Goal: Task Accomplishment & Management: Use online tool/utility

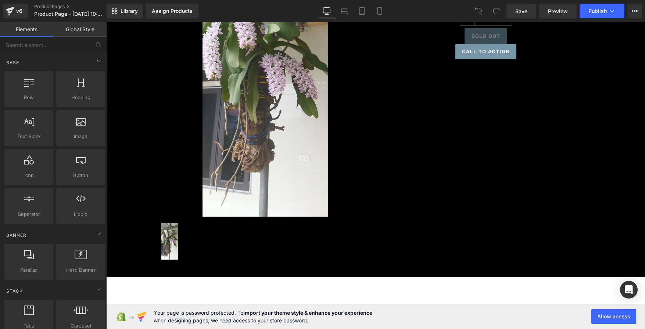
scroll to position [183, 0]
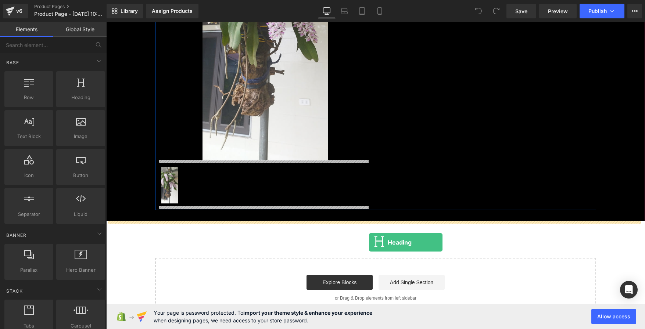
drag, startPoint x: 150, startPoint y: 115, endPoint x: 369, endPoint y: 243, distance: 253.6
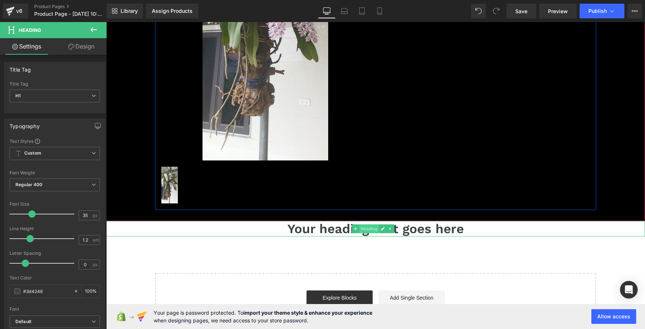
click at [361, 228] on span "Heading" at bounding box center [369, 229] width 20 height 9
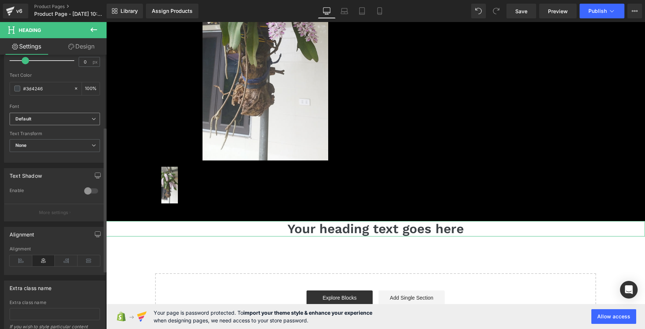
scroll to position [137, 0]
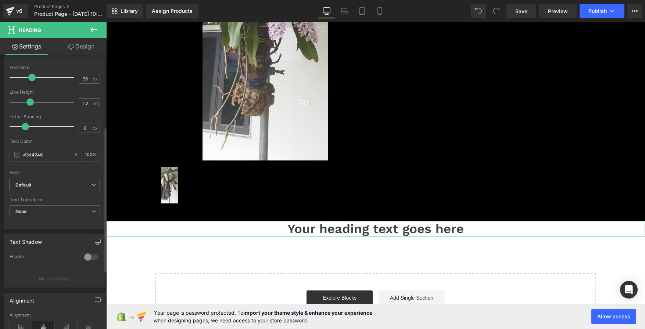
click at [70, 185] on b "Default" at bounding box center [53, 185] width 76 height 6
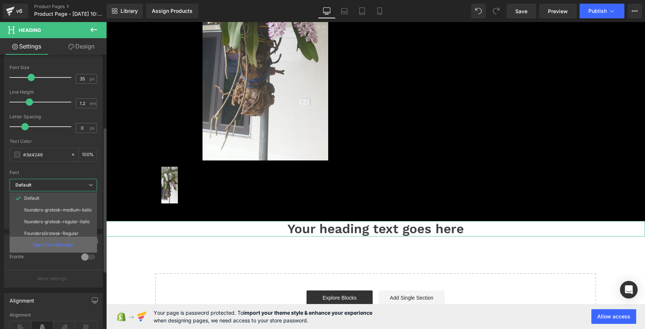
click at [64, 245] on p "Open Font Manager" at bounding box center [53, 245] width 41 height 7
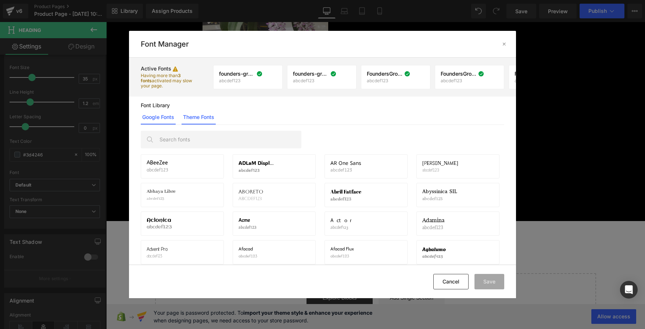
click at [200, 113] on link "Theme Fonts" at bounding box center [199, 117] width 34 height 15
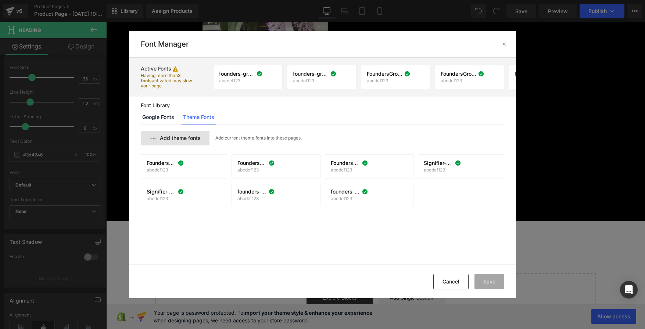
click at [162, 135] on div "Add theme fonts" at bounding box center [175, 138] width 69 height 15
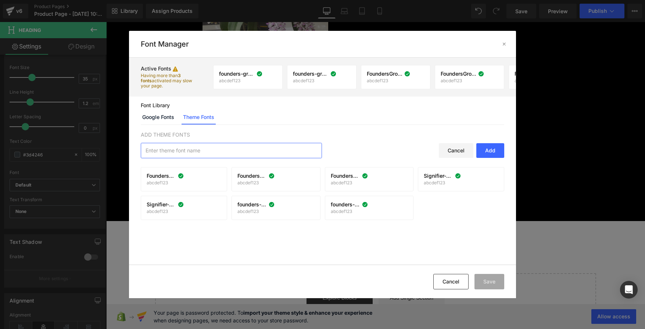
click at [208, 147] on input "text" at bounding box center [231, 150] width 181 height 15
paste input "MrsEavesOT"
type input "MrsEavesOT"
click at [485, 140] on div "ADD THEME FONTS MrsEavesOT Cancel Add" at bounding box center [323, 145] width 364 height 28
click at [489, 148] on div "Add" at bounding box center [491, 150] width 28 height 15
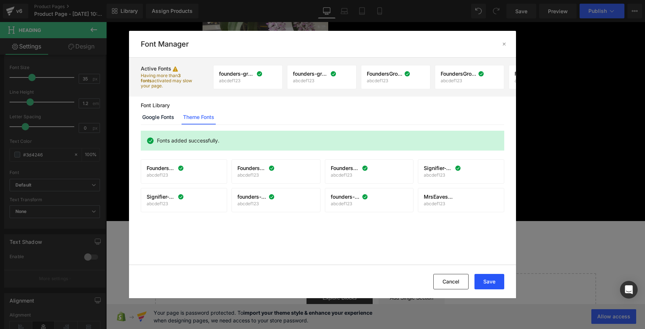
click at [489, 280] on button "Save" at bounding box center [490, 281] width 30 height 15
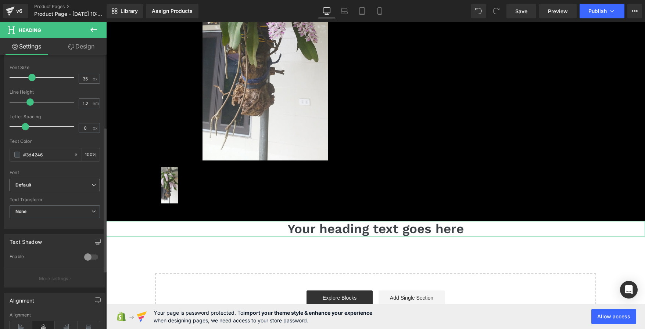
click at [47, 186] on b "Default" at bounding box center [53, 185] width 76 height 6
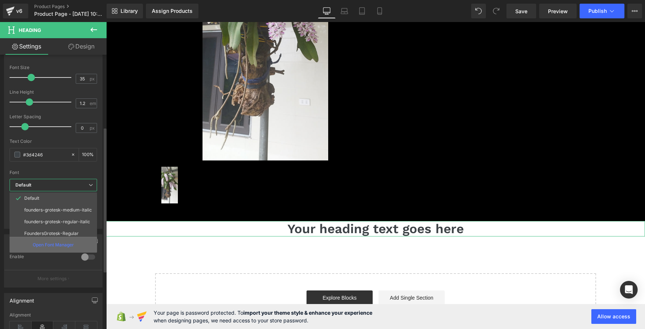
click at [67, 241] on div "Open Font Manager" at bounding box center [54, 245] width 88 height 16
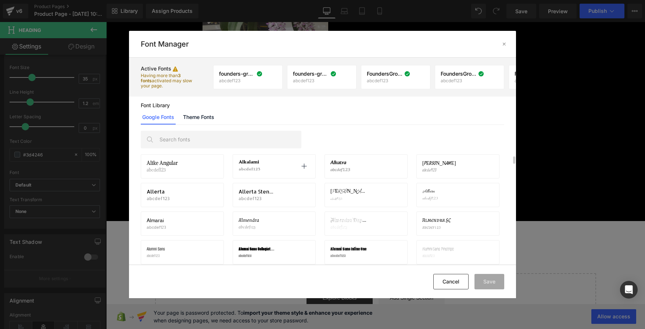
scroll to position [165, 0]
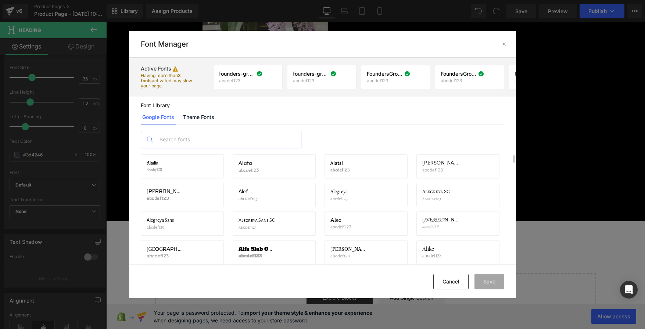
click at [184, 145] on input "text" at bounding box center [228, 139] width 145 height 17
paste input "MrsEavesOT"
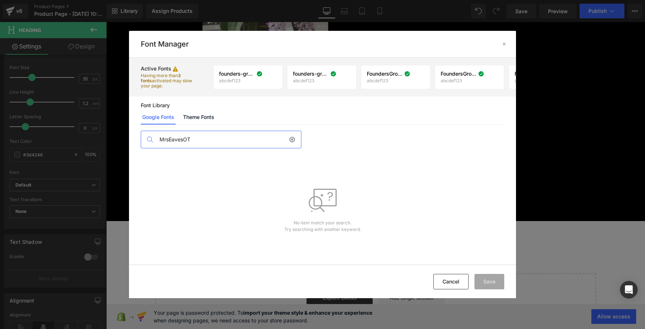
scroll to position [0, 0]
type input "MrsEavesOT"
click at [193, 122] on link "Theme Fonts" at bounding box center [199, 117] width 34 height 15
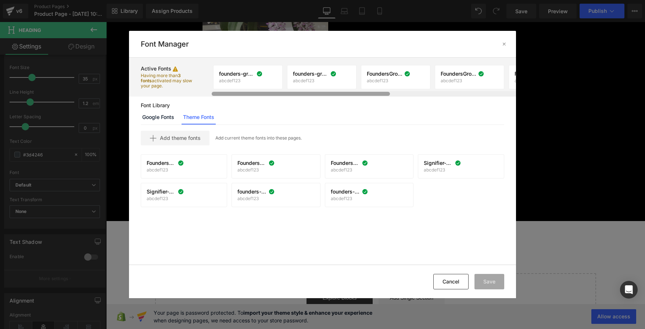
scroll to position [0, 214]
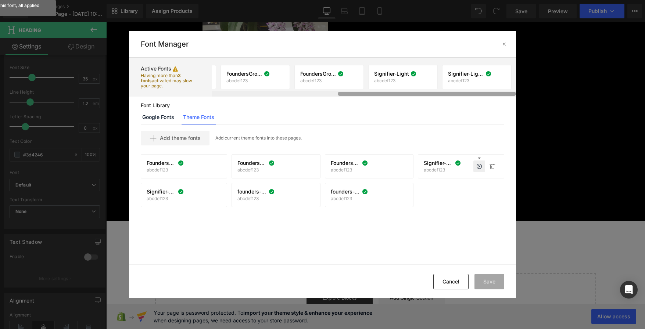
drag, startPoint x: 383, startPoint y: 94, endPoint x: 482, endPoint y: 163, distance: 120.3
click at [567, 130] on div "Font Manager Active Fonts Having more than 3 fonts activated may slow your page…" at bounding box center [322, 164] width 645 height 329
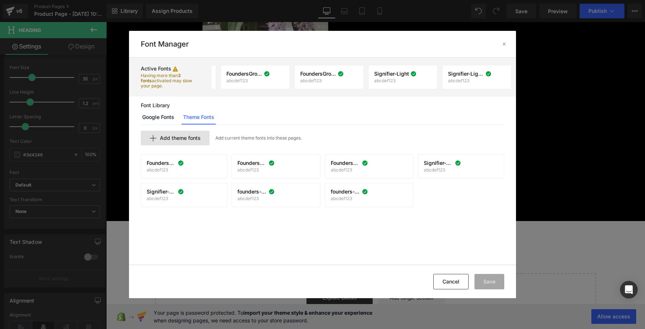
drag, startPoint x: 167, startPoint y: 132, endPoint x: 172, endPoint y: 136, distance: 7.1
click at [172, 136] on div "Add theme fonts" at bounding box center [175, 138] width 69 height 15
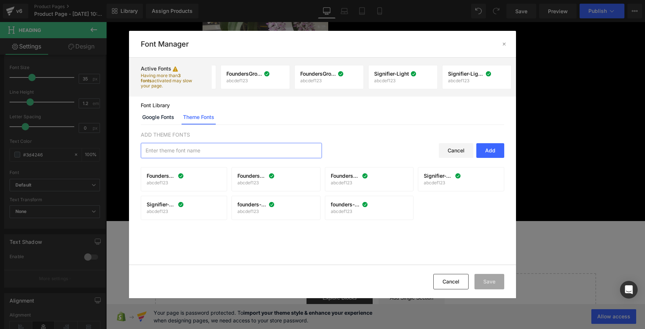
click at [216, 153] on input "text" at bounding box center [231, 150] width 181 height 15
paste input "MrsEavesOT"
type input "MrsEavesOT"
click at [495, 153] on div "Add" at bounding box center [491, 150] width 28 height 15
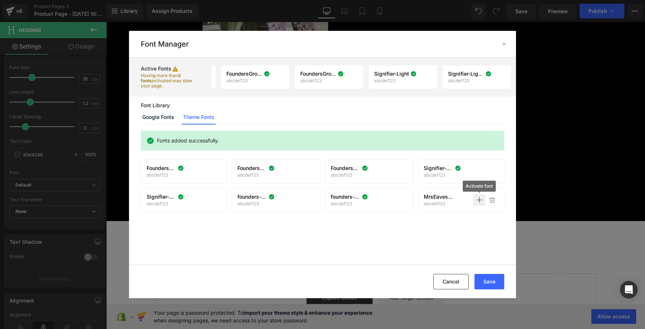
click at [478, 202] on icon at bounding box center [480, 200] width 6 height 6
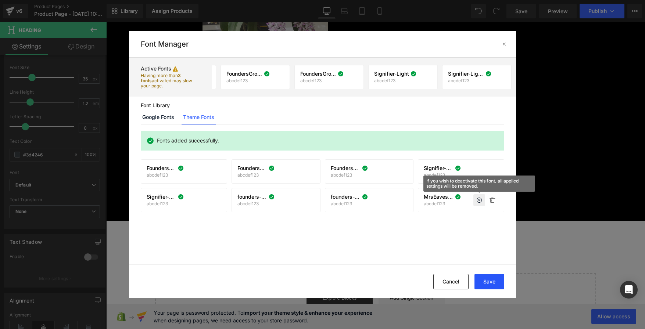
click at [491, 278] on button "Save" at bounding box center [490, 281] width 30 height 15
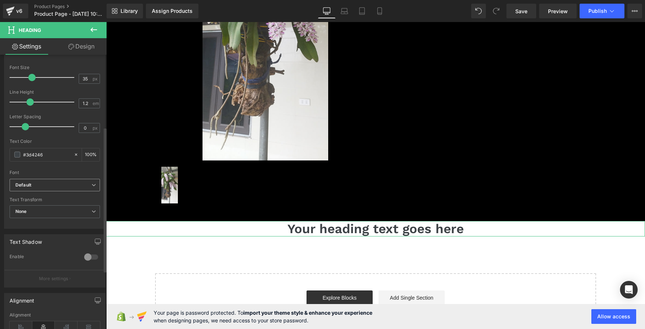
click at [38, 185] on b "Default" at bounding box center [53, 185] width 76 height 6
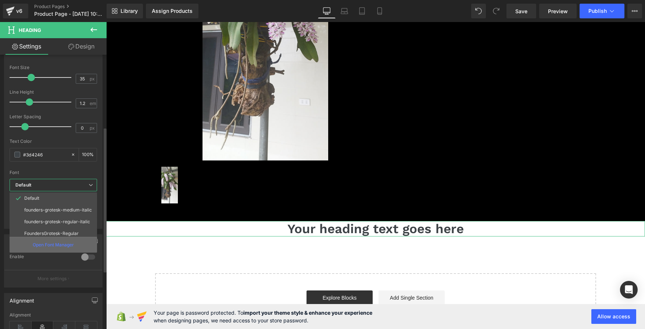
click at [67, 242] on div "Open Font Manager" at bounding box center [54, 245] width 88 height 16
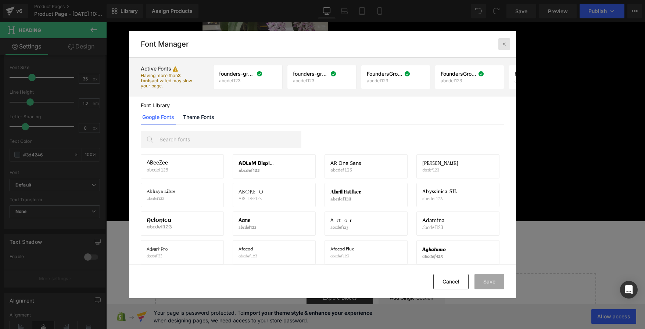
click at [504, 44] on icon at bounding box center [505, 44] width 6 height 6
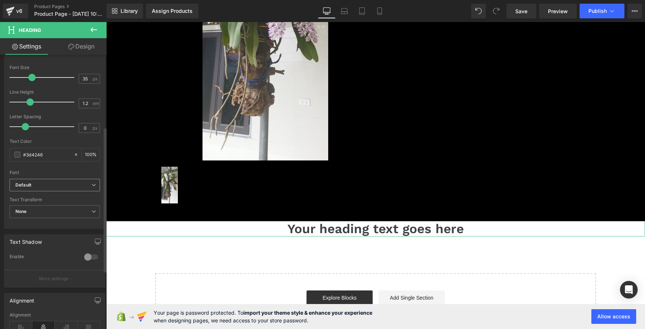
click at [52, 184] on b "Default" at bounding box center [53, 185] width 76 height 6
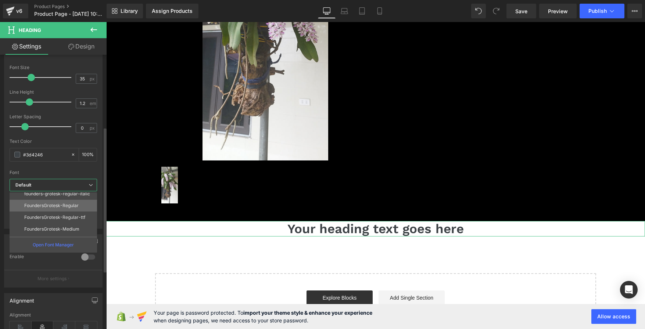
scroll to position [62, 0]
click at [52, 226] on li "MrsEavesOT" at bounding box center [55, 231] width 91 height 12
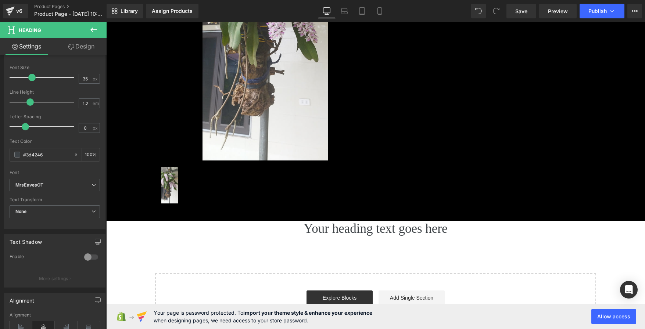
click at [188, 251] on div "Sale Off (P) Image (P) Image List Lan [PERSON_NAME] (P) Title 600.00$ 500.00$ (…" at bounding box center [375, 96] width 539 height 475
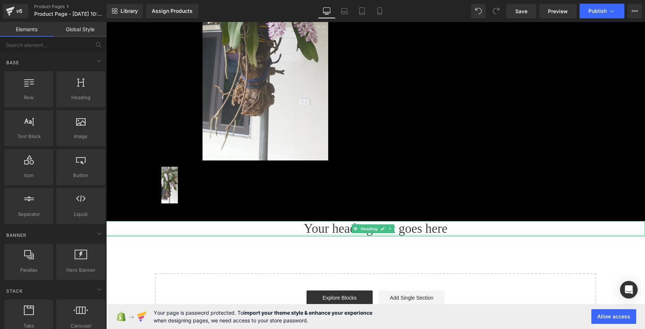
click at [285, 234] on h1 "Your heading text goes here" at bounding box center [375, 228] width 539 height 15
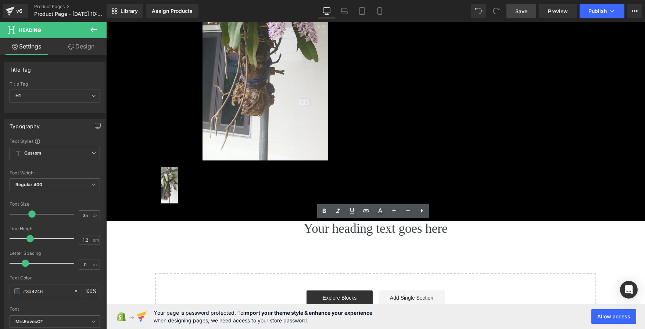
click at [514, 10] on link "Save" at bounding box center [522, 11] width 30 height 15
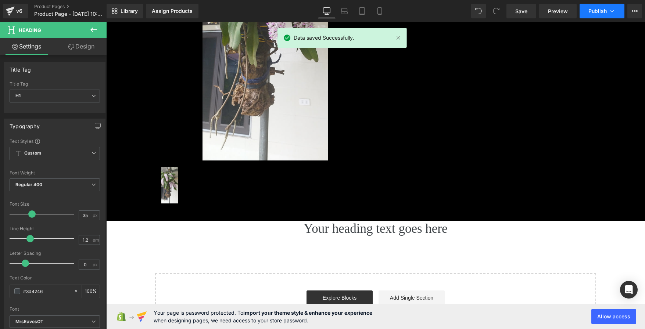
click at [585, 11] on button "Publish" at bounding box center [602, 11] width 45 height 15
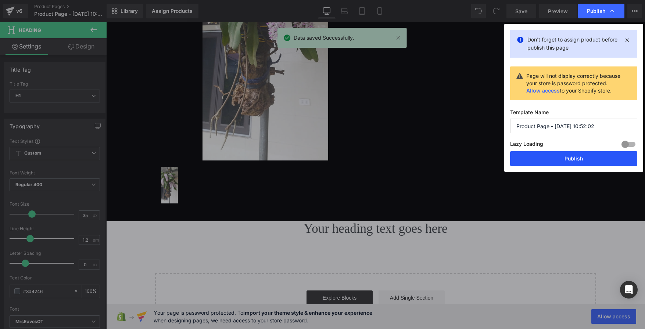
click at [567, 158] on button "Publish" at bounding box center [573, 158] width 127 height 15
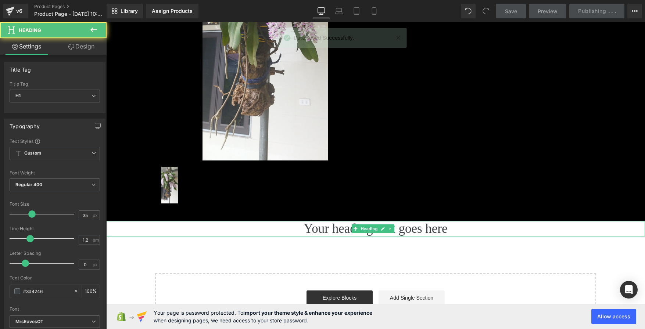
click at [335, 233] on h1 "Your heading text goes here" at bounding box center [375, 228] width 539 height 15
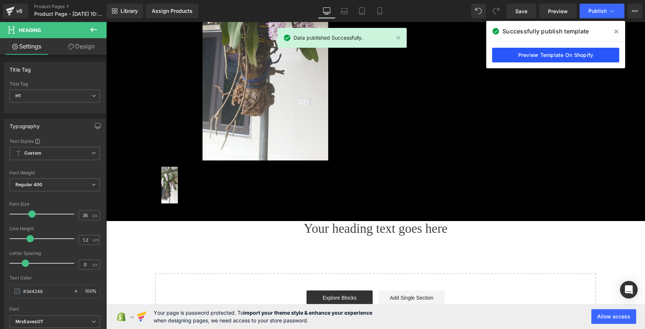
click at [555, 50] on link "Preview Template On Shopify" at bounding box center [555, 55] width 127 height 15
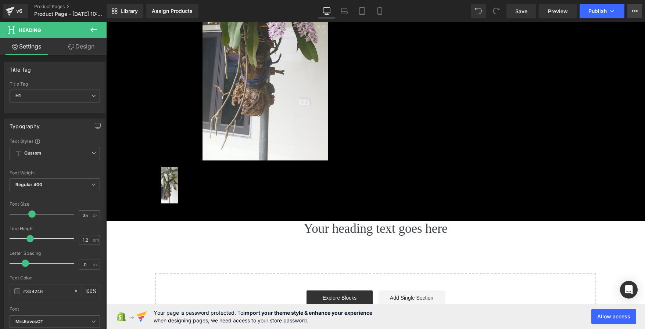
click at [641, 11] on button "View Live Page View with current Template Save Template to Library Schedule Pub…" at bounding box center [635, 11] width 15 height 15
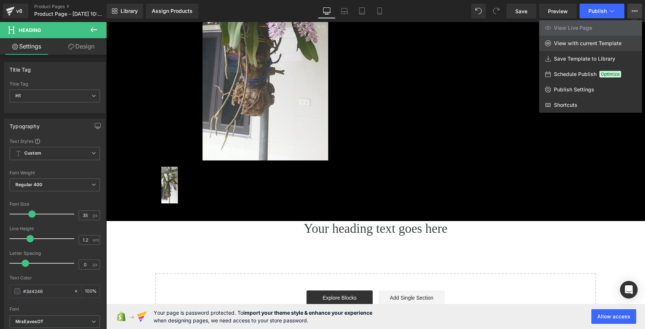
click at [613, 42] on span "View with current Template" at bounding box center [588, 43] width 68 height 7
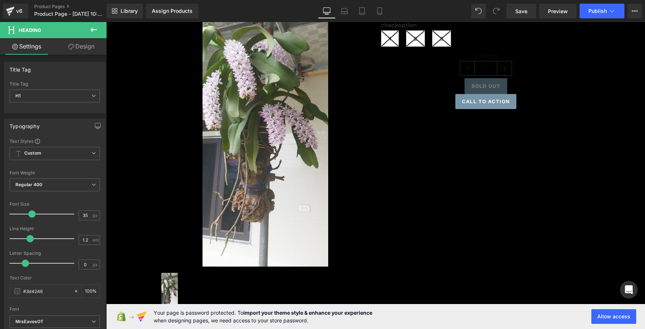
scroll to position [0, 0]
